Goal: Task Accomplishment & Management: Manage account settings

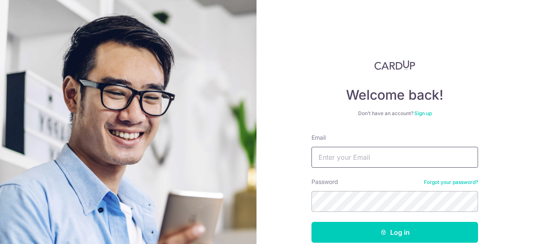
click at [333, 158] on input "Email" at bounding box center [395, 157] width 167 height 21
type input "[EMAIL_ADDRESS][DOMAIN_NAME]"
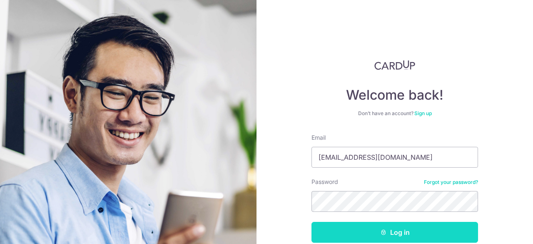
click at [358, 232] on button "Log in" at bounding box center [395, 232] width 167 height 21
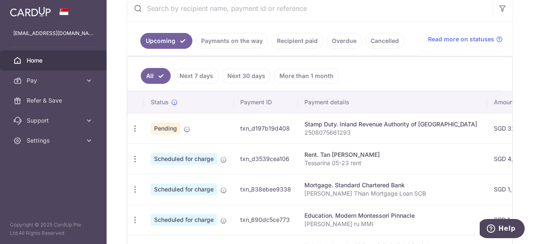
scroll to position [169, 0]
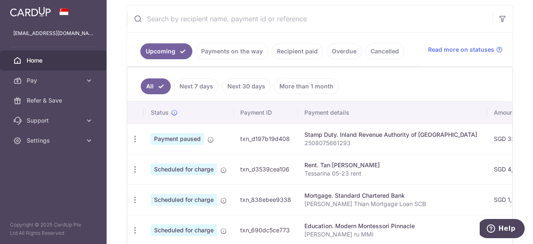
scroll to position [156, 0]
